Goal: Task Accomplishment & Management: Manage account settings

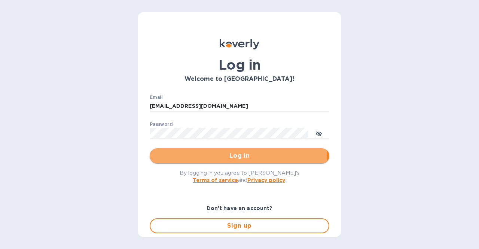
click at [235, 157] on span "Log in" at bounding box center [240, 155] width 168 height 9
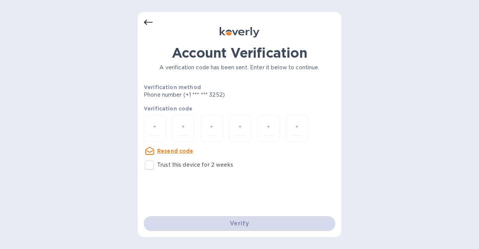
click at [144, 20] on icon at bounding box center [148, 22] width 9 height 9
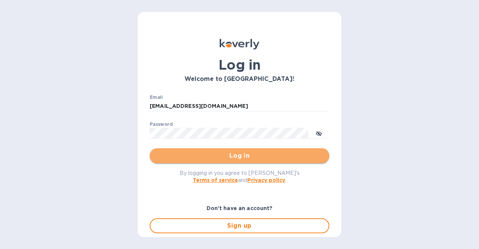
click at [257, 158] on span "Log in" at bounding box center [240, 155] width 168 height 9
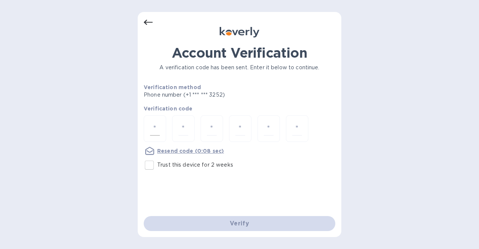
click at [160, 126] on div at bounding box center [155, 128] width 22 height 27
type input "5"
type input "8"
type input "9"
type input "8"
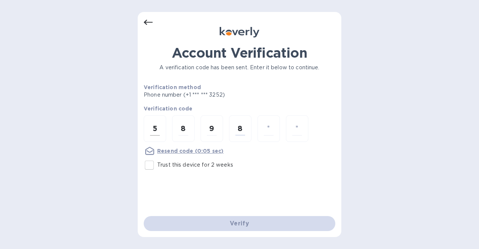
type input "8"
type input "9"
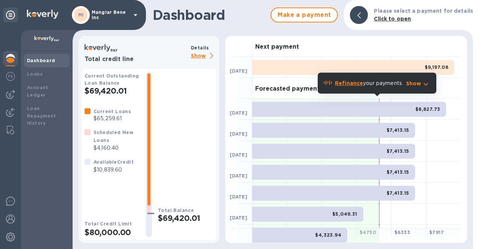
click at [195, 57] on p "Show" at bounding box center [203, 56] width 25 height 9
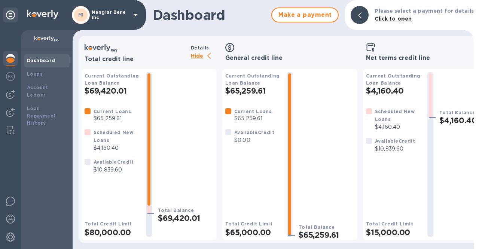
click at [11, 58] on img at bounding box center [10, 58] width 9 height 9
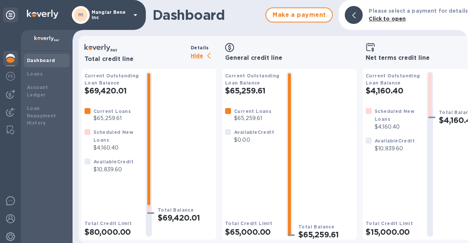
click at [45, 63] on b "Dashboard" at bounding box center [41, 61] width 28 height 6
click at [10, 61] on img at bounding box center [10, 58] width 9 height 9
click at [198, 55] on p "Hide" at bounding box center [203, 56] width 25 height 9
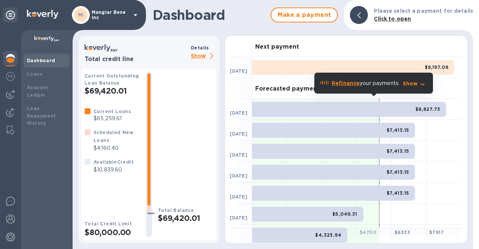
click at [131, 12] on icon at bounding box center [135, 14] width 9 height 9
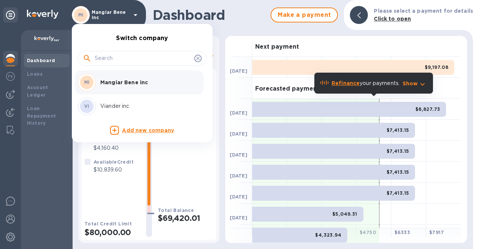
click at [125, 109] on p "Viander inc" at bounding box center [147, 106] width 94 height 8
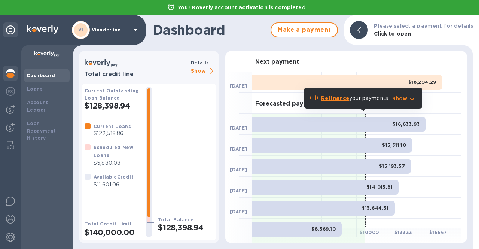
click at [195, 70] on p "Show" at bounding box center [203, 71] width 25 height 9
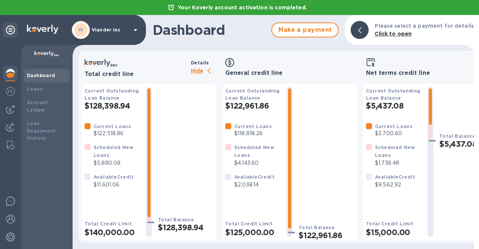
click at [196, 70] on p "Hide" at bounding box center [203, 71] width 25 height 9
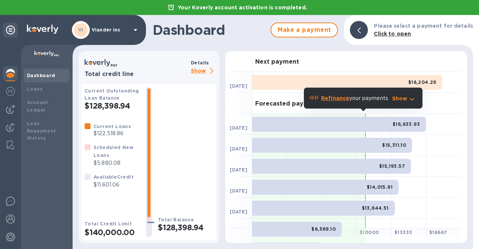
click at [109, 29] on p "Viander inc" at bounding box center [110, 29] width 37 height 5
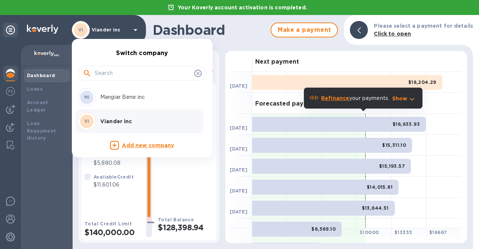
click at [109, 29] on div at bounding box center [239, 124] width 479 height 249
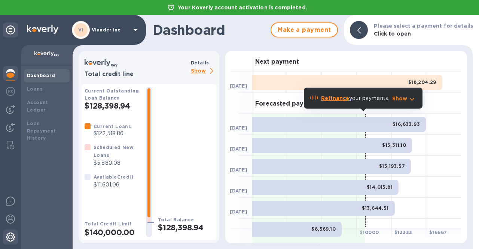
click at [10, 236] on img at bounding box center [10, 236] width 9 height 9
